Goal: Navigation & Orientation: Find specific page/section

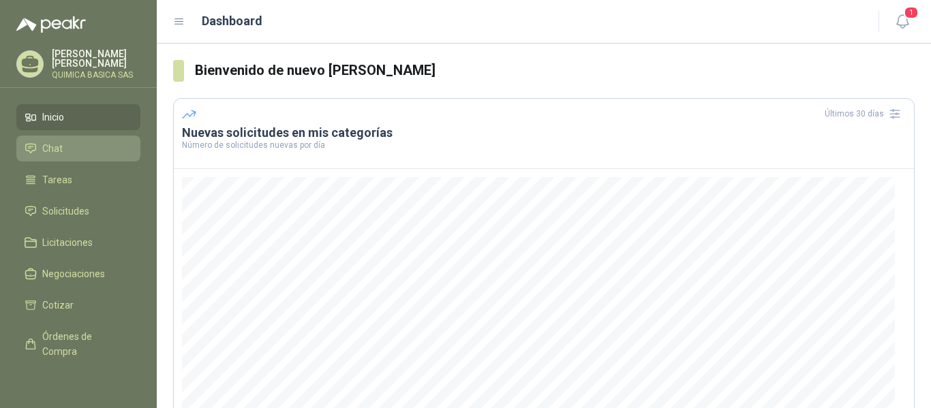
click at [63, 137] on link "Chat" at bounding box center [78, 149] width 124 height 26
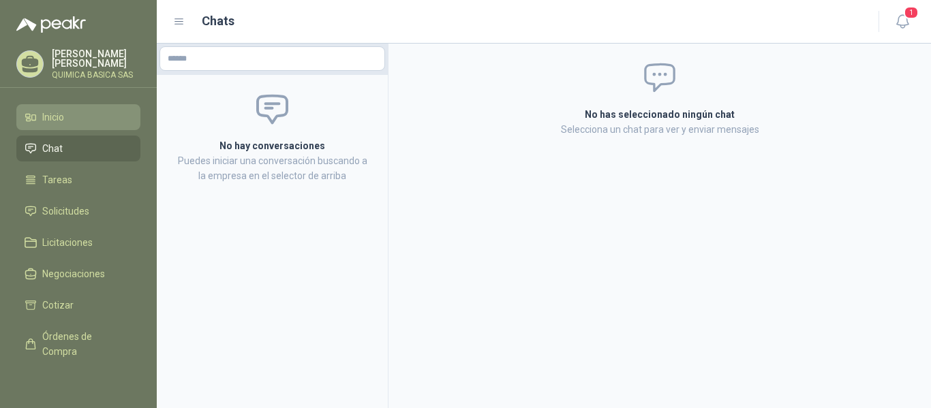
click at [78, 106] on link "Inicio" at bounding box center [78, 117] width 124 height 26
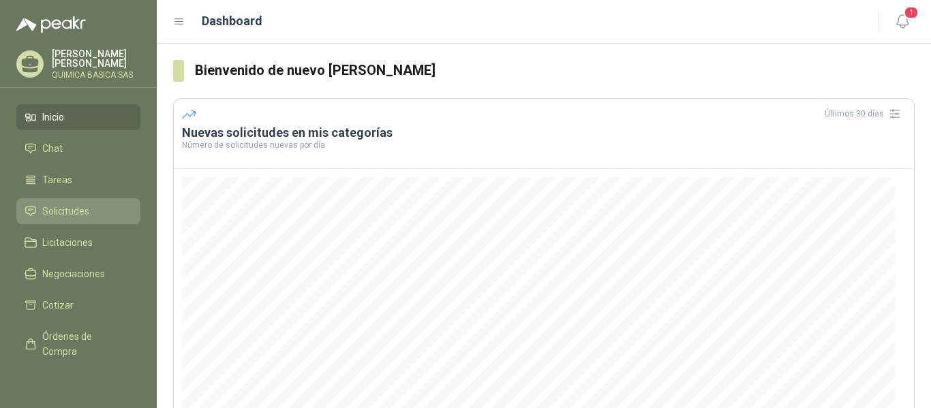
click at [92, 218] on link "Solicitudes" at bounding box center [78, 211] width 124 height 26
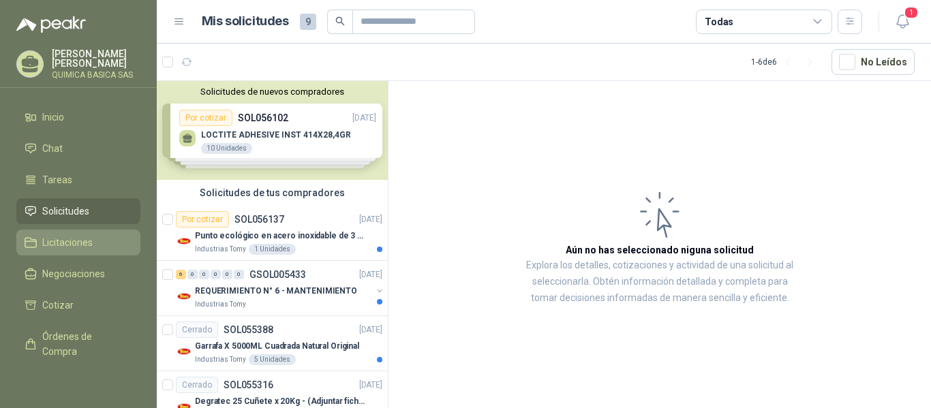
click at [56, 232] on link "Licitaciones" at bounding box center [78, 243] width 124 height 26
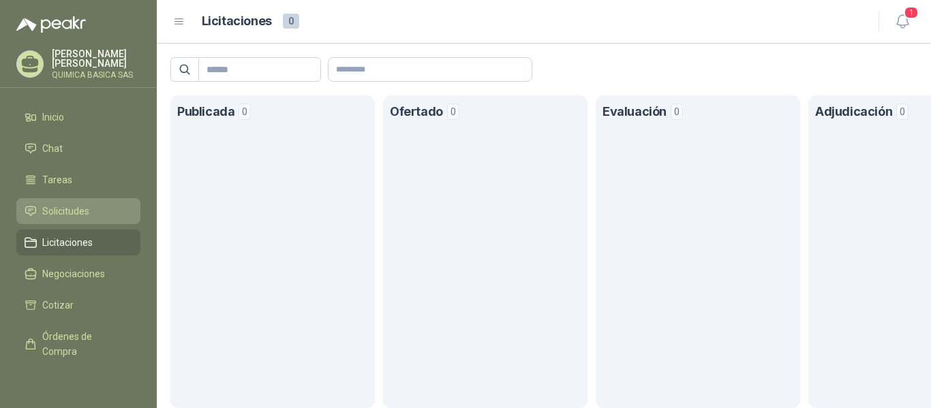
click at [52, 210] on span "Solicitudes" at bounding box center [65, 211] width 47 height 15
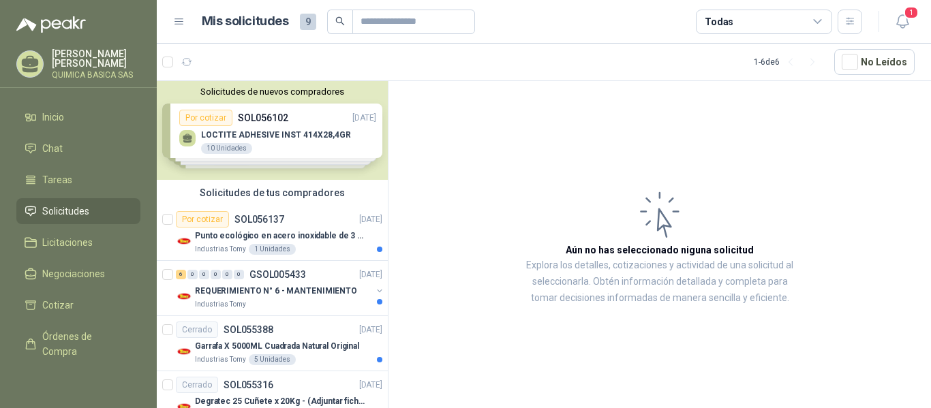
click at [265, 117] on div "Solicitudes de nuevos compradores Por cotizar SOL056102 [DATE] LOCTITE ADHESIVE…" at bounding box center [272, 130] width 231 height 99
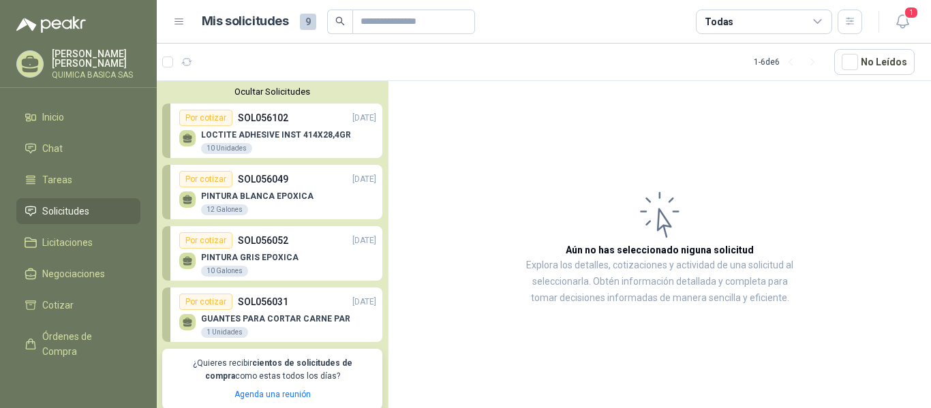
drag, startPoint x: 389, startPoint y: 158, endPoint x: 389, endPoint y: 170, distance: 11.6
click at [389, 170] on article "Aún no has seleccionado niguna solicitud Explora los detalles, cotizaciones y a…" at bounding box center [660, 247] width 543 height 332
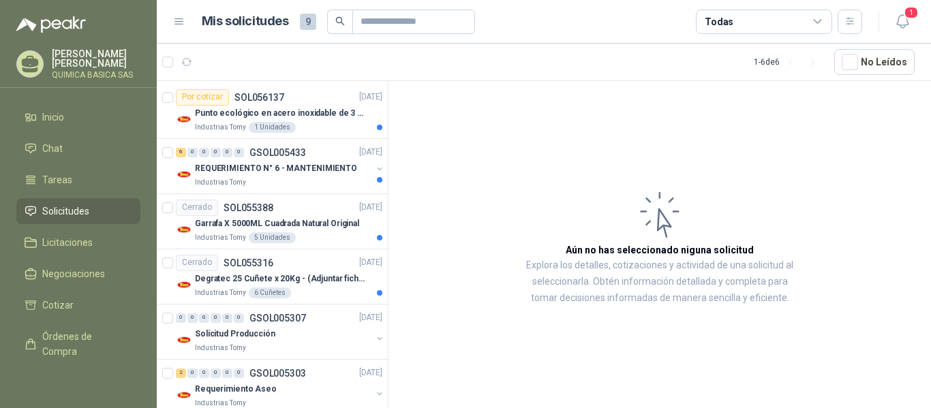
scroll to position [379, 0]
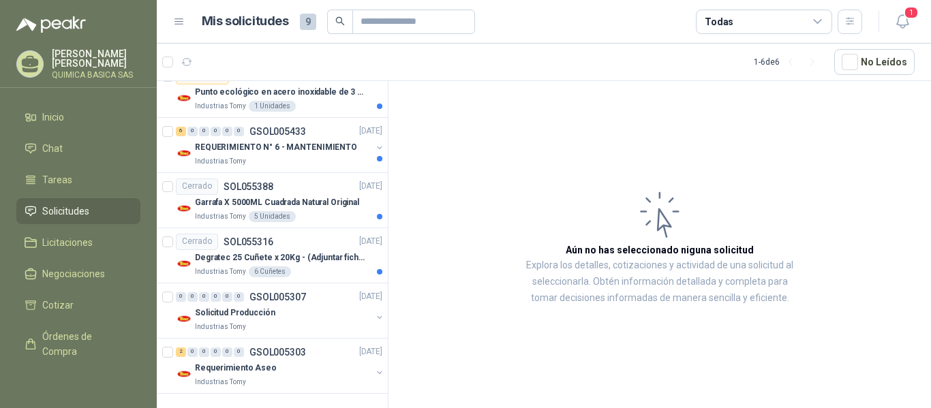
click at [84, 36] on menu "[PERSON_NAME] QUIMICA BASICA SAS Inicio Chat Tareas Solicitudes Licitaciones Ne…" at bounding box center [78, 204] width 157 height 408
click at [37, 128] on link "Inicio" at bounding box center [78, 117] width 124 height 26
